Goal: Check status: Check status

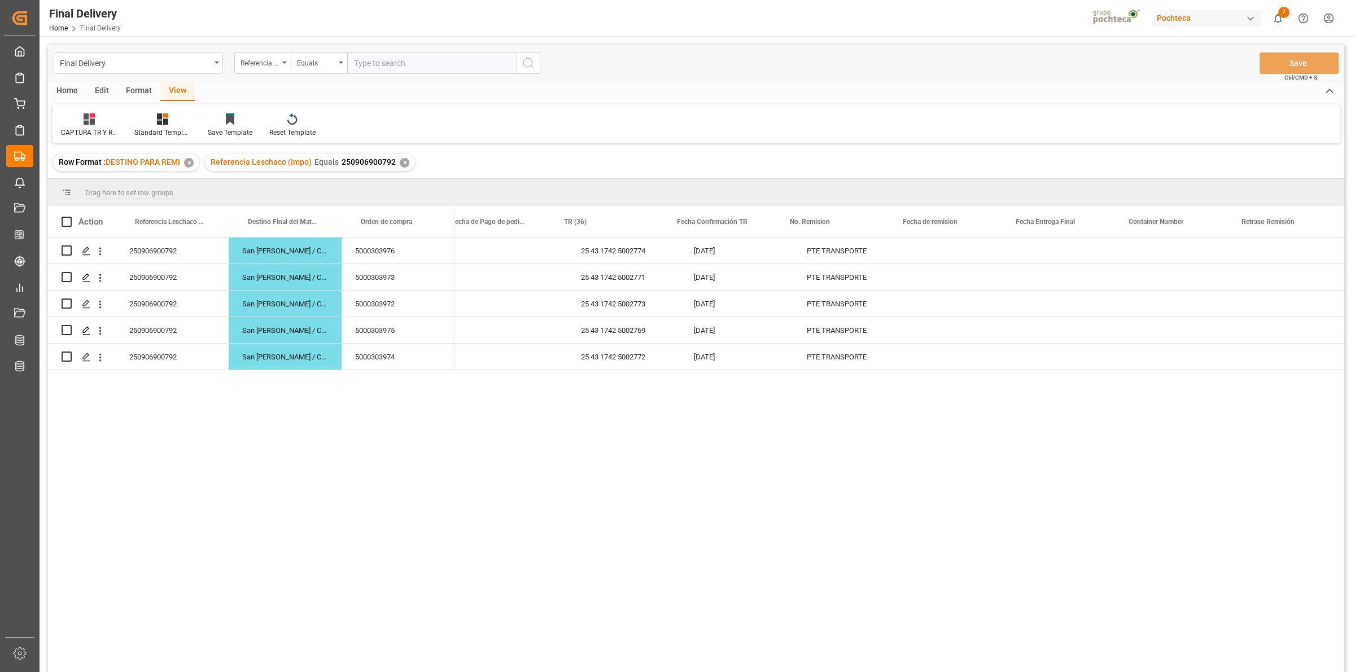
scroll to position [0, 243]
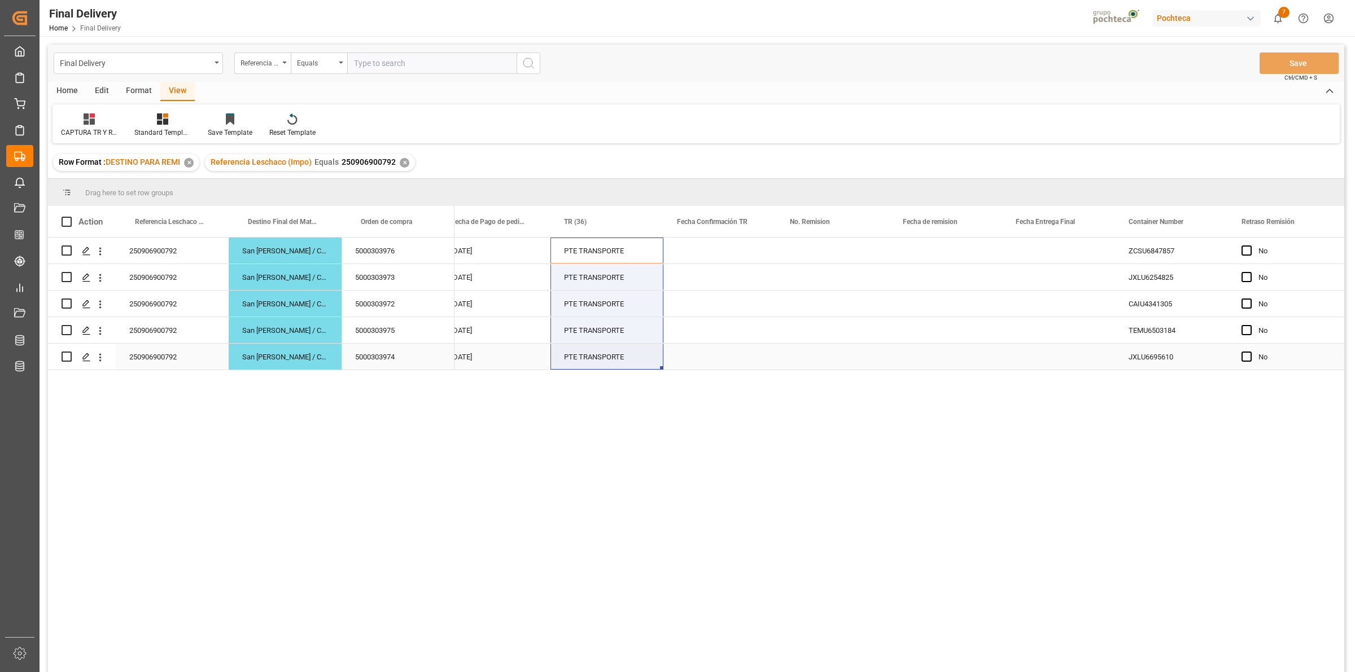
drag, startPoint x: 600, startPoint y: 254, endPoint x: 594, endPoint y: 343, distance: 89.4
click at [594, 343] on div "25 43 1742 5002774 [DATE] PTE TRANSPORTE ZCSU6847857 No POTASA LIQ 50% TOT 1450…" at bounding box center [1154, 304] width 1885 height 133
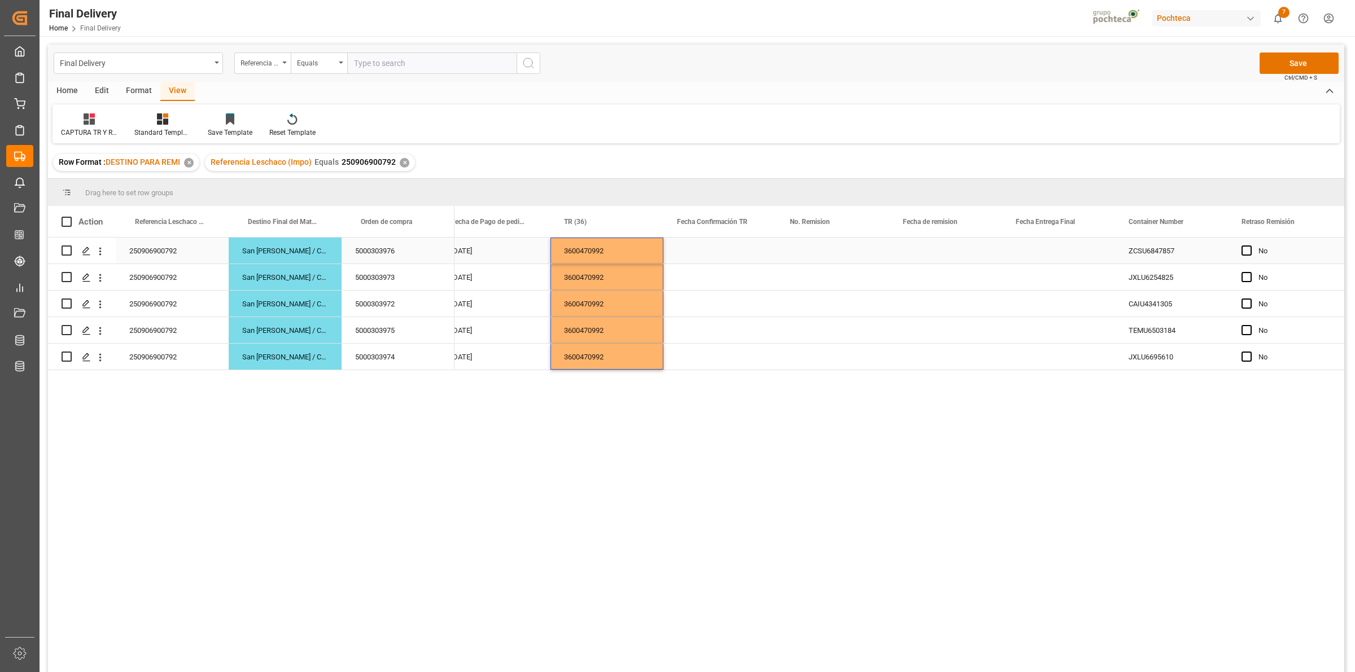
click at [710, 249] on div "Press SPACE to select this row." at bounding box center [719, 251] width 113 height 26
click at [684, 422] on div "29" at bounding box center [687, 420] width 14 height 14
type input "[DATE]"
click at [802, 254] on div "Press SPACE to select this row." at bounding box center [832, 251] width 113 height 26
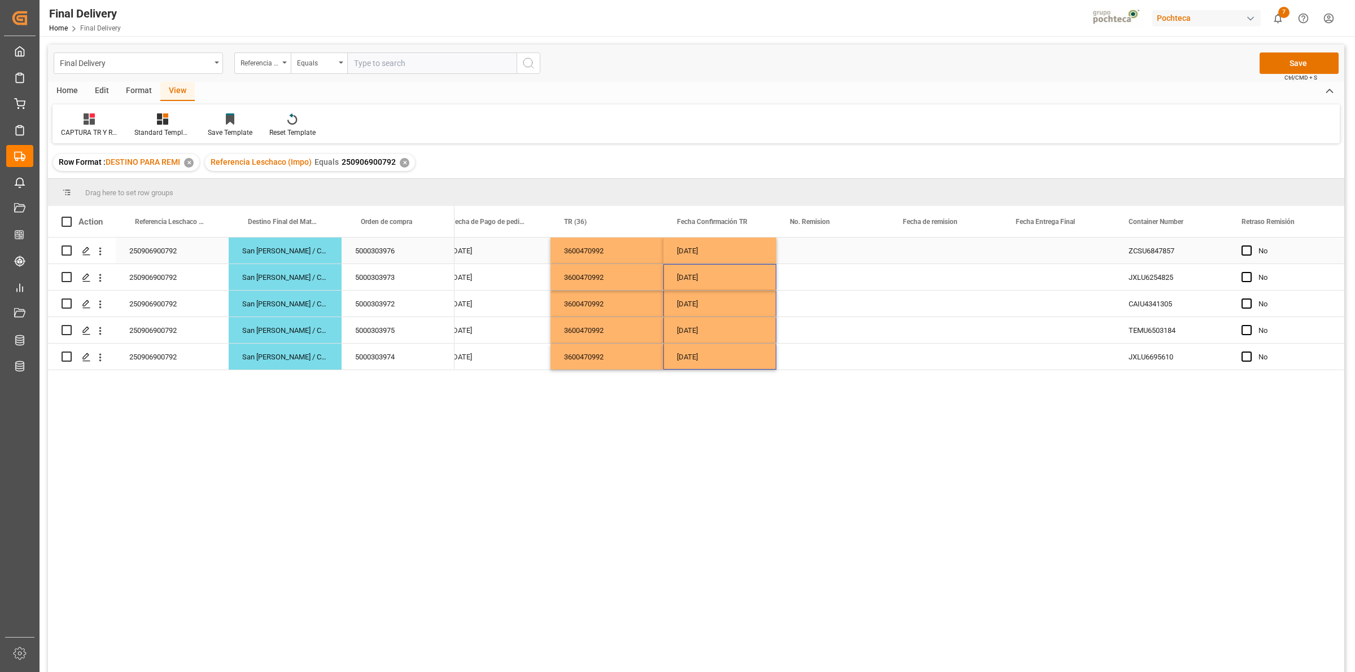
click at [842, 247] on div "Press SPACE to select this row." at bounding box center [832, 251] width 113 height 26
click at [1316, 54] on button "Save" at bounding box center [1299, 63] width 79 height 21
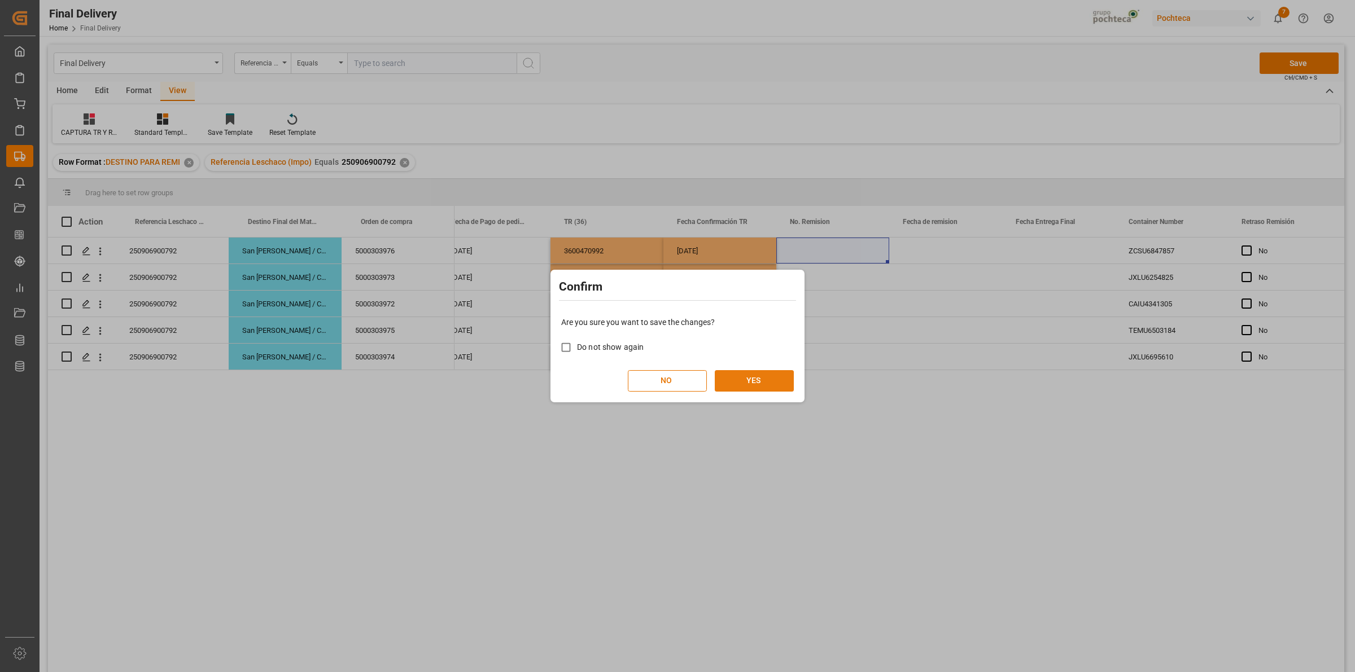
click at [764, 384] on button "YES" at bounding box center [754, 380] width 79 height 21
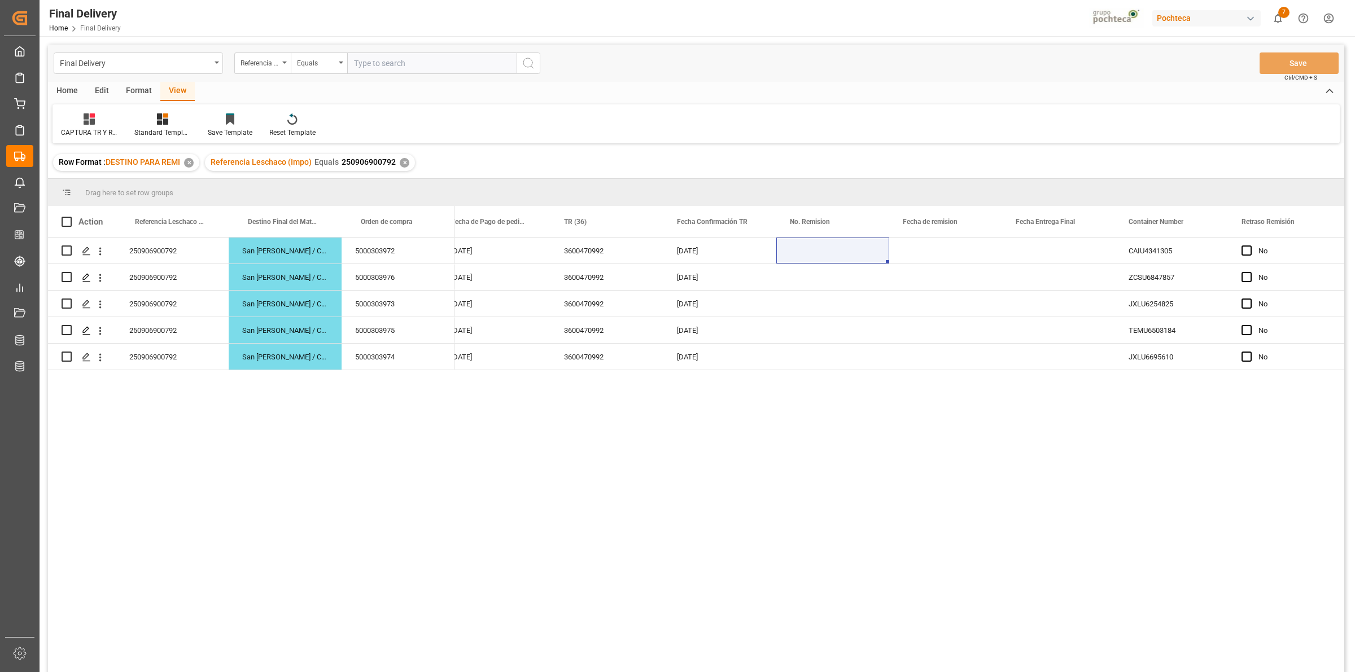
click at [405, 161] on div "✕" at bounding box center [405, 163] width 10 height 10
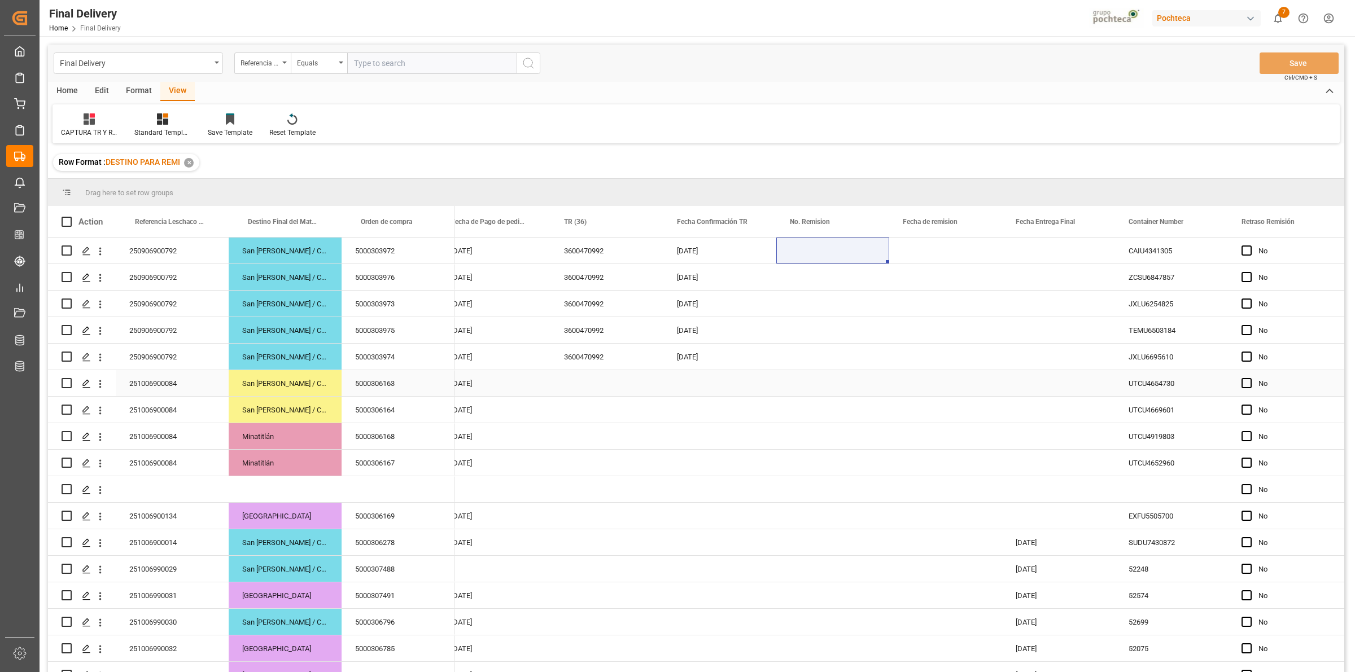
click at [703, 388] on div "Press SPACE to select this row." at bounding box center [719, 383] width 113 height 26
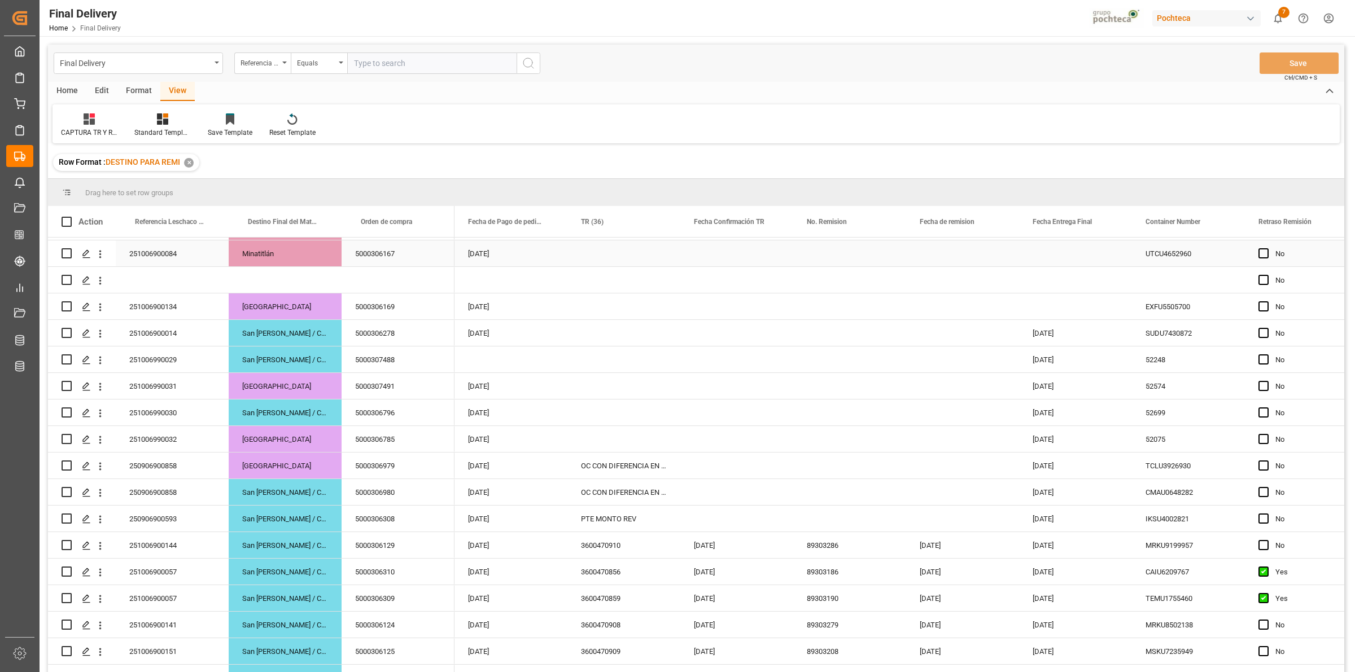
scroll to position [235, 0]
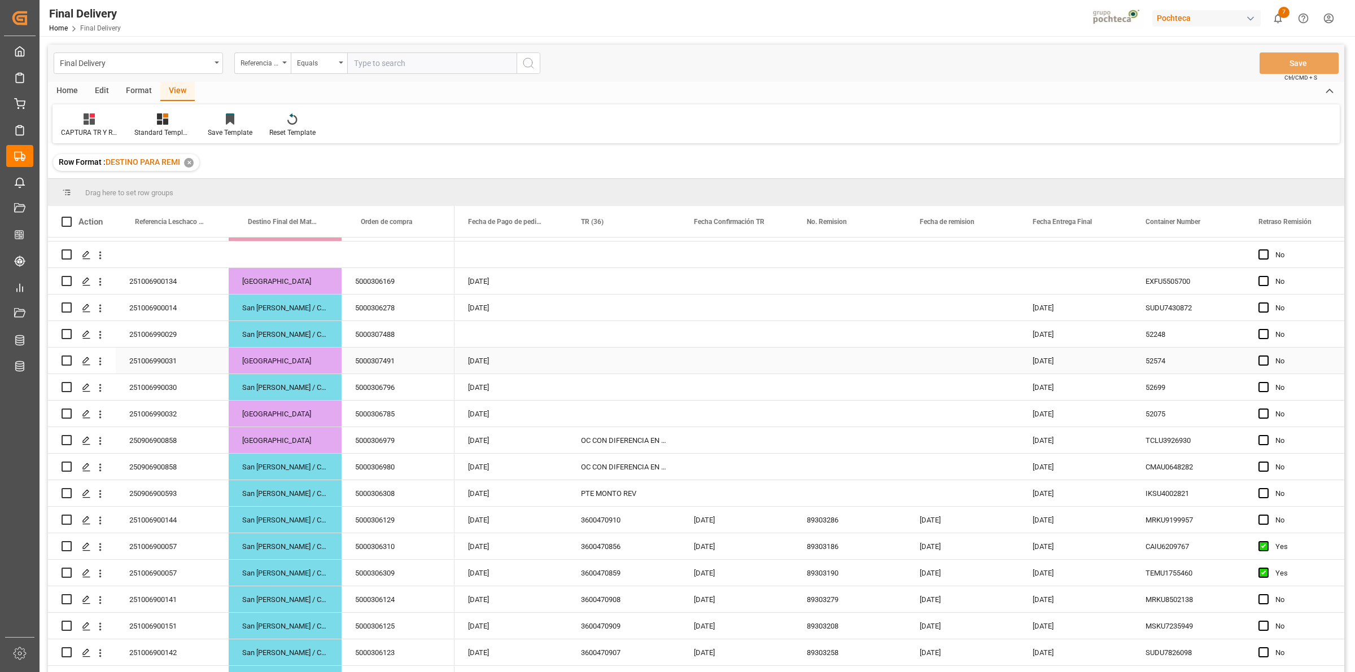
click at [861, 348] on div "Press SPACE to select this row." at bounding box center [849, 361] width 113 height 26
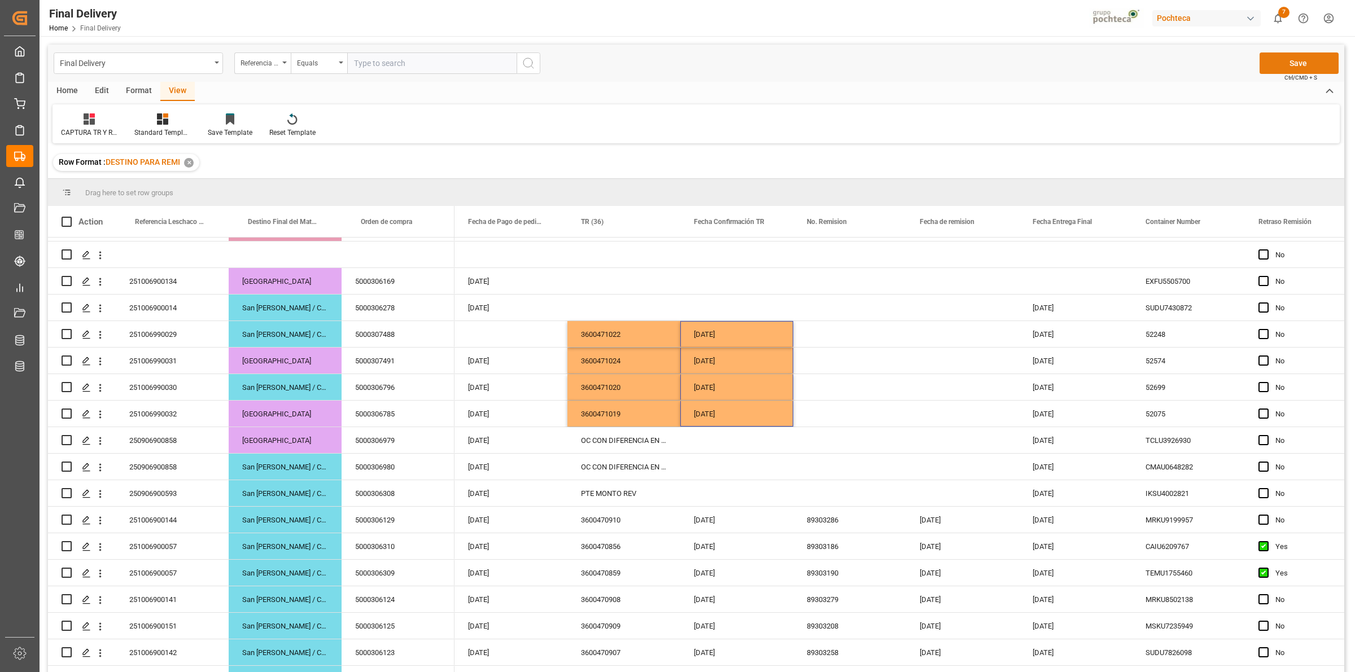
click at [1280, 59] on button "Save" at bounding box center [1299, 63] width 79 height 21
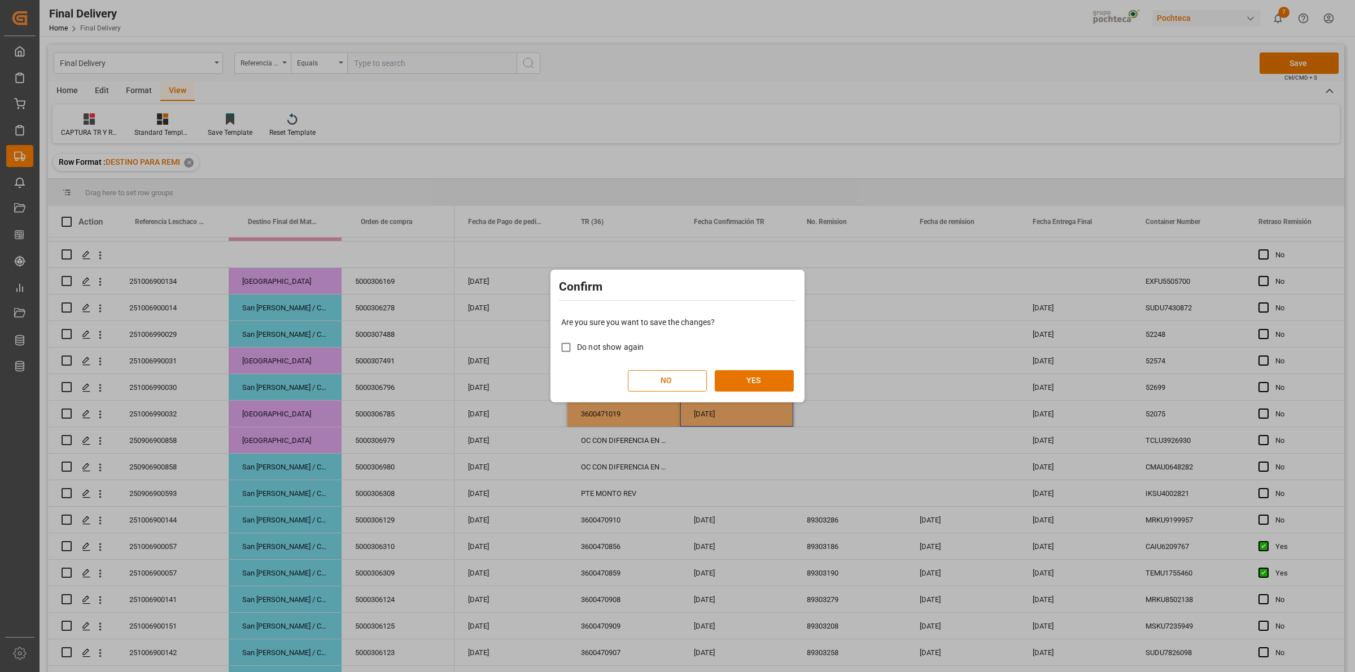
click at [738, 368] on div "Are you sure you want to save the changes? Do not show again NO YES" at bounding box center [677, 354] width 248 height 91
click at [751, 377] on button "YES" at bounding box center [754, 380] width 79 height 21
